Goal: Information Seeking & Learning: Learn about a topic

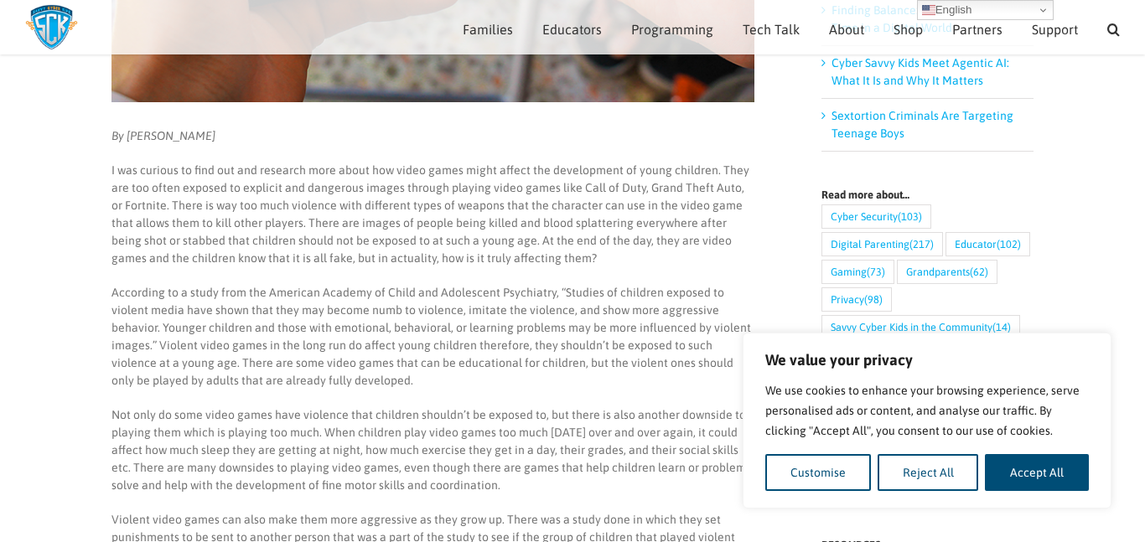
scroll to position [530, 0]
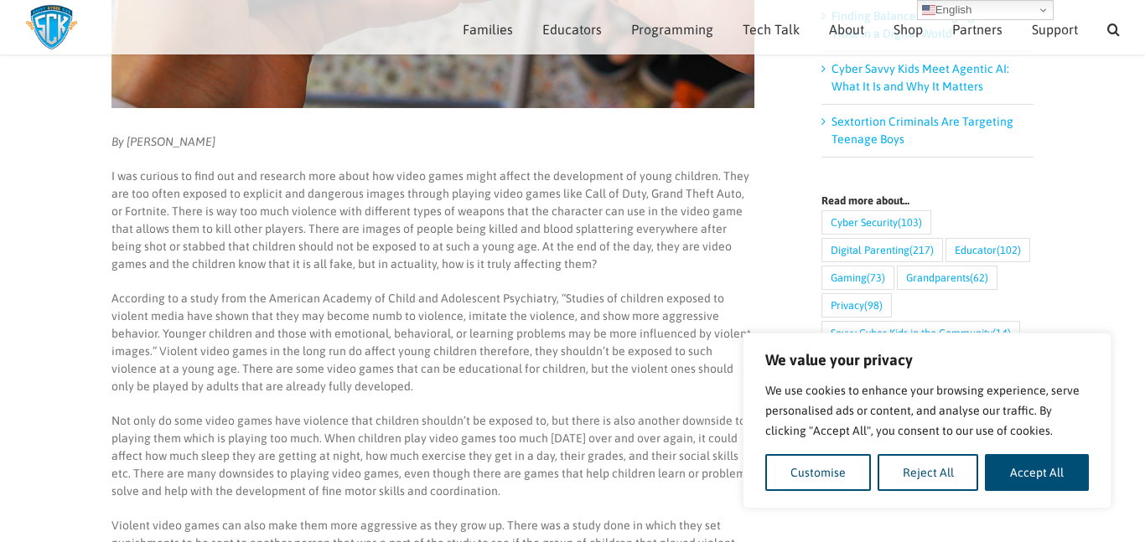
click at [515, 265] on p "I was curious to find out and research more about how video games might affect …" at bounding box center [433, 221] width 643 height 106
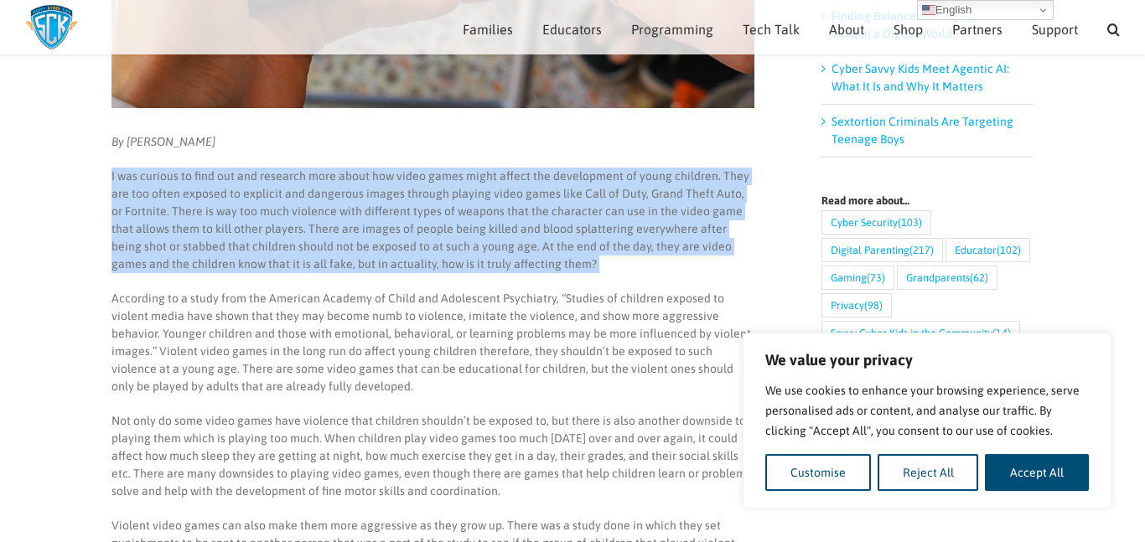
click at [515, 265] on p "I was curious to find out and research more about how video games might affect …" at bounding box center [433, 221] width 643 height 106
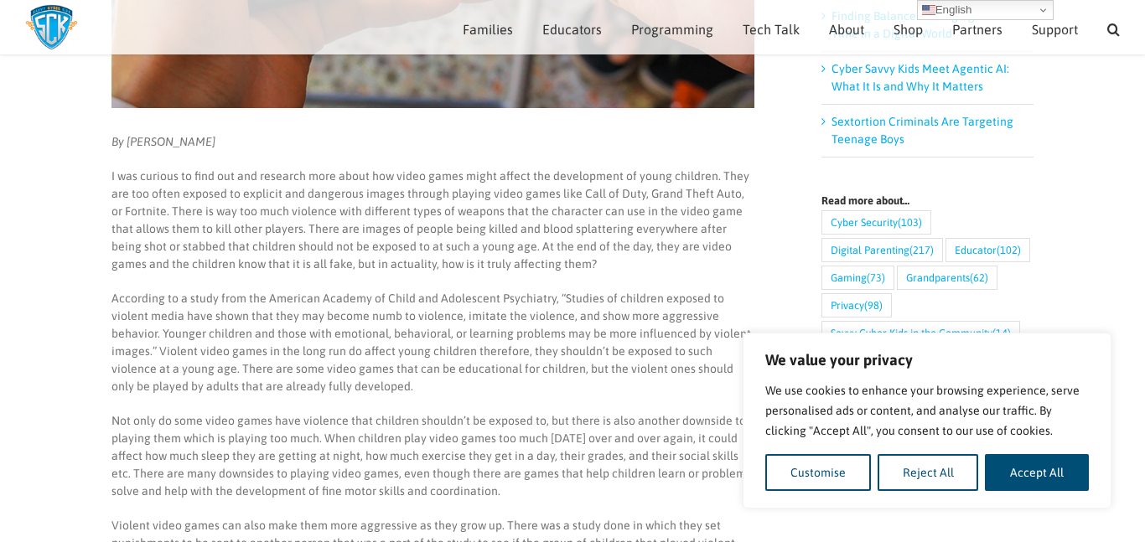
click at [515, 265] on p "I was curious to find out and research more about how video games might affect …" at bounding box center [433, 221] width 643 height 106
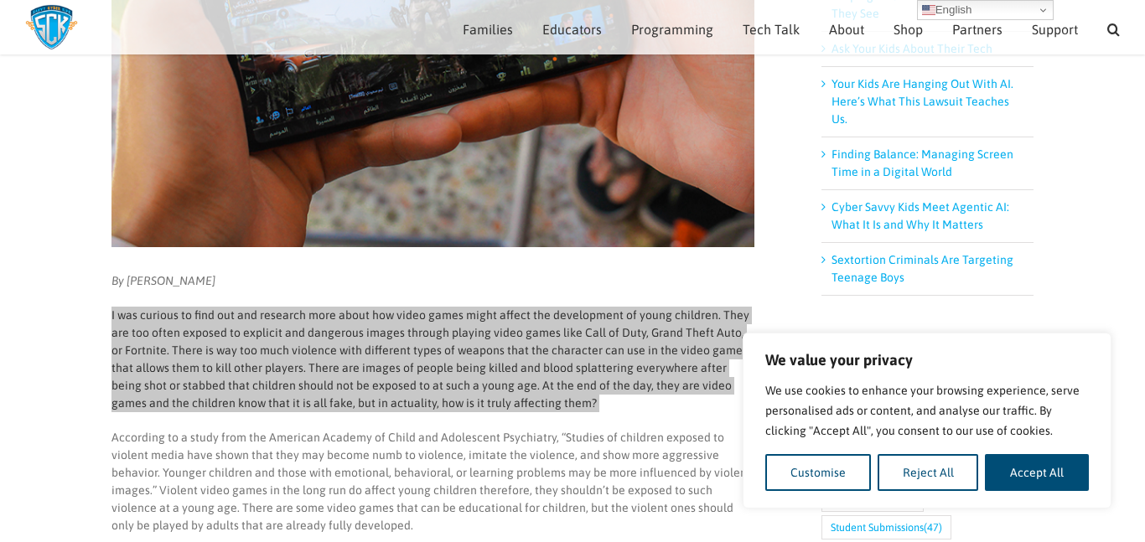
scroll to position [391, 0]
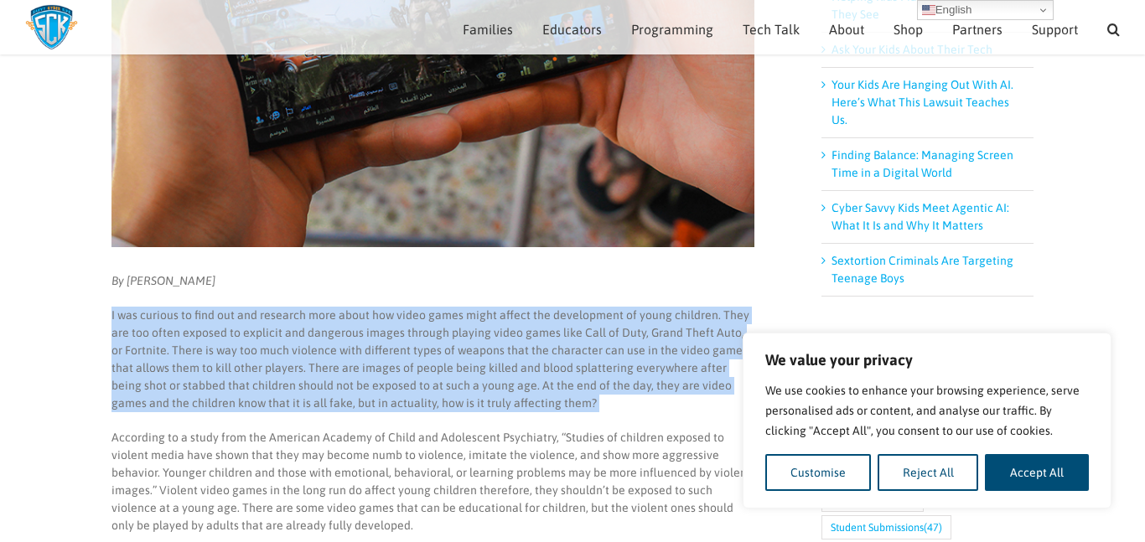
click at [532, 376] on p "I was curious to find out and research more about how video games might affect …" at bounding box center [433, 360] width 643 height 106
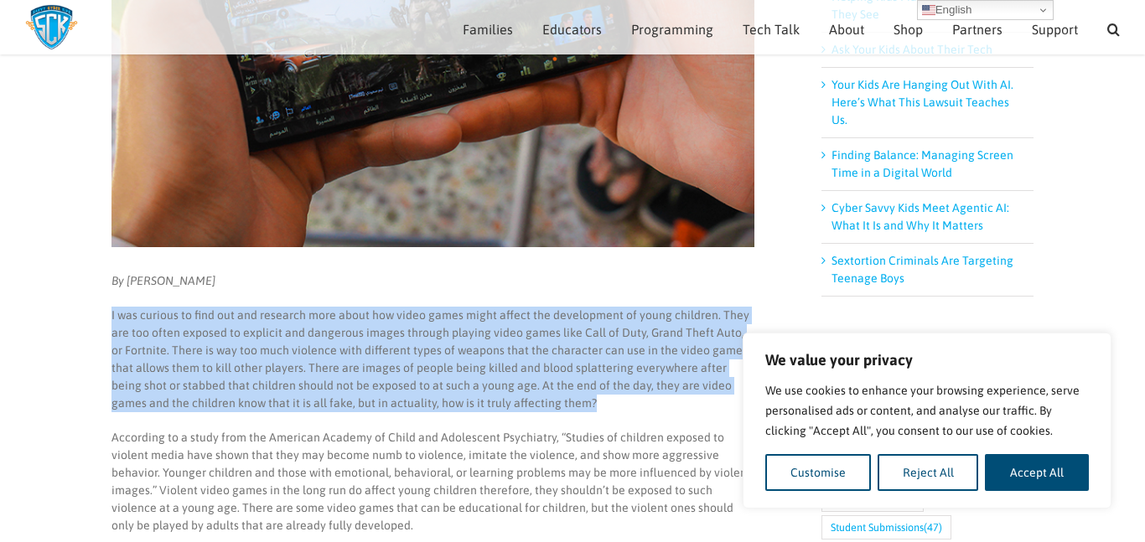
drag, startPoint x: 530, startPoint y: 407, endPoint x: 97, endPoint y: 319, distance: 441.5
click at [333, 336] on p "I was curious to find out and research more about how video games might affect …" at bounding box center [433, 360] width 643 height 106
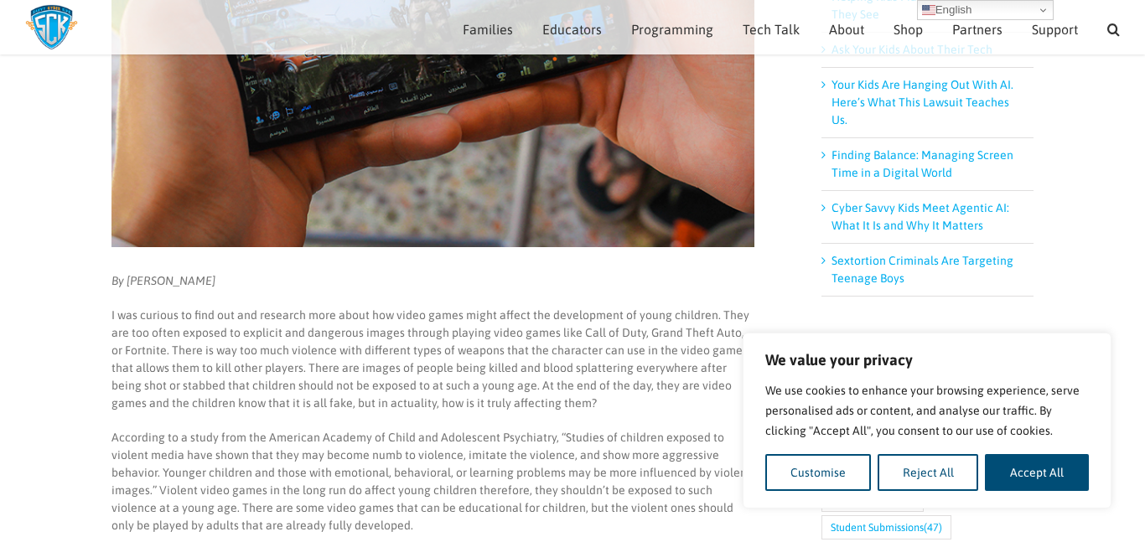
click at [333, 336] on p "I was curious to find out and research more about how video games might affect …" at bounding box center [433, 360] width 643 height 106
